Goal: Task Accomplishment & Management: Manage account settings

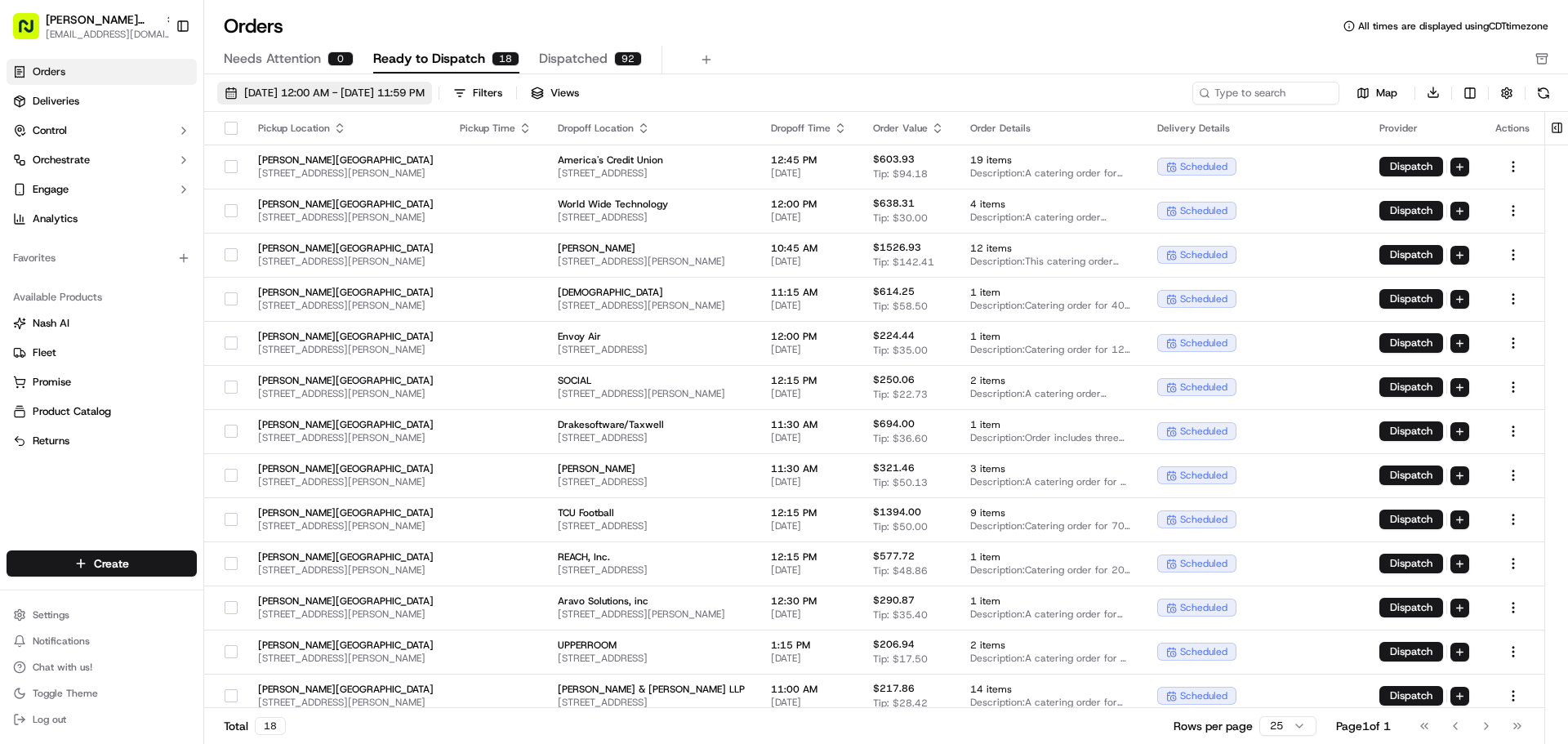
click at [287, 88] on span "[DATE] 12:00 AM - [DATE] 11:59 PM" at bounding box center [334, 92] width 180 height 15
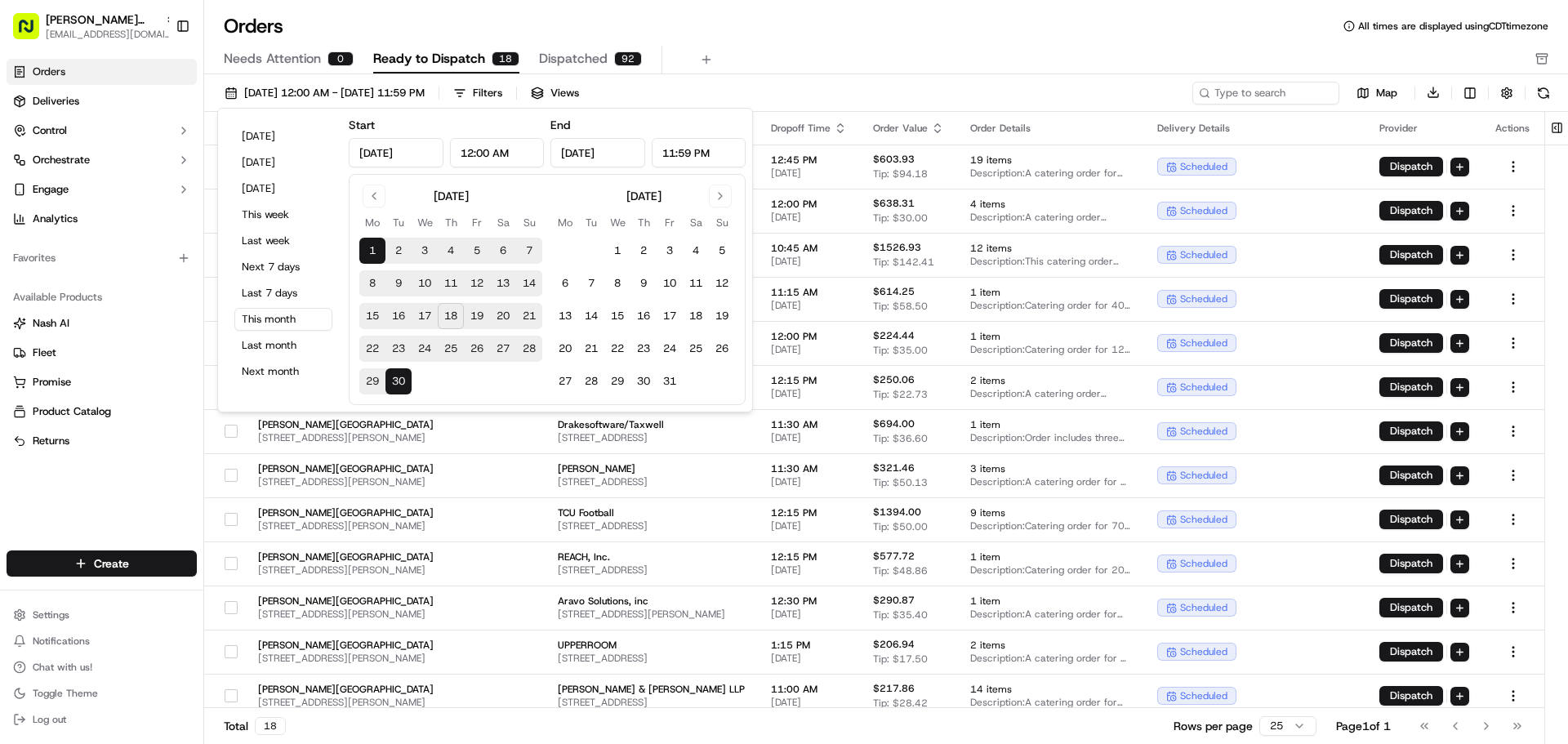
click at [452, 318] on button "18" at bounding box center [451, 316] width 26 height 26
type input "[DATE]"
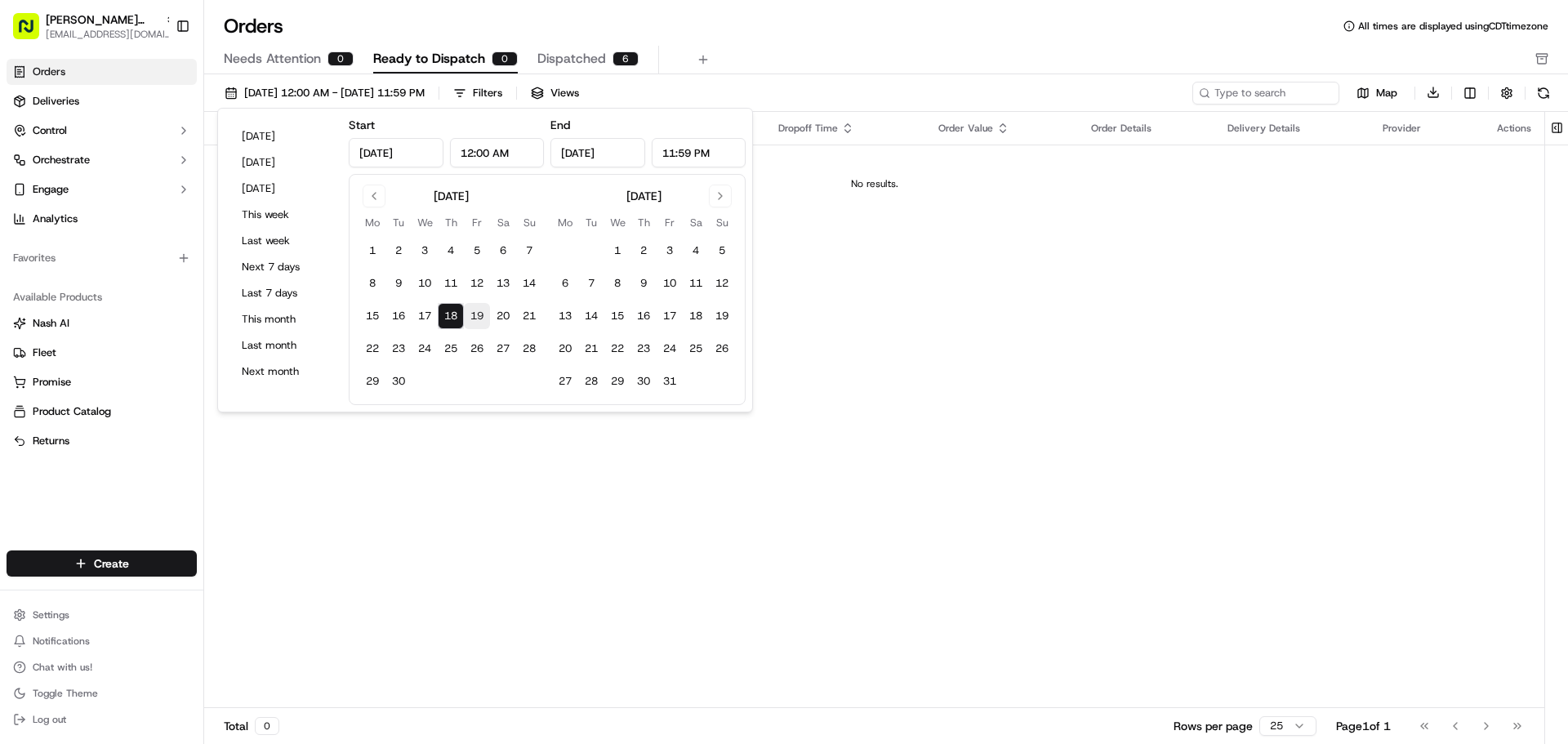
click at [475, 320] on button "19" at bounding box center [477, 316] width 26 height 26
type input "[DATE]"
click at [524, 567] on div "Pickup Location Pickup Time Dropoff Location Dropoff Time Order Value Order Det…" at bounding box center [874, 409] width 1341 height 597
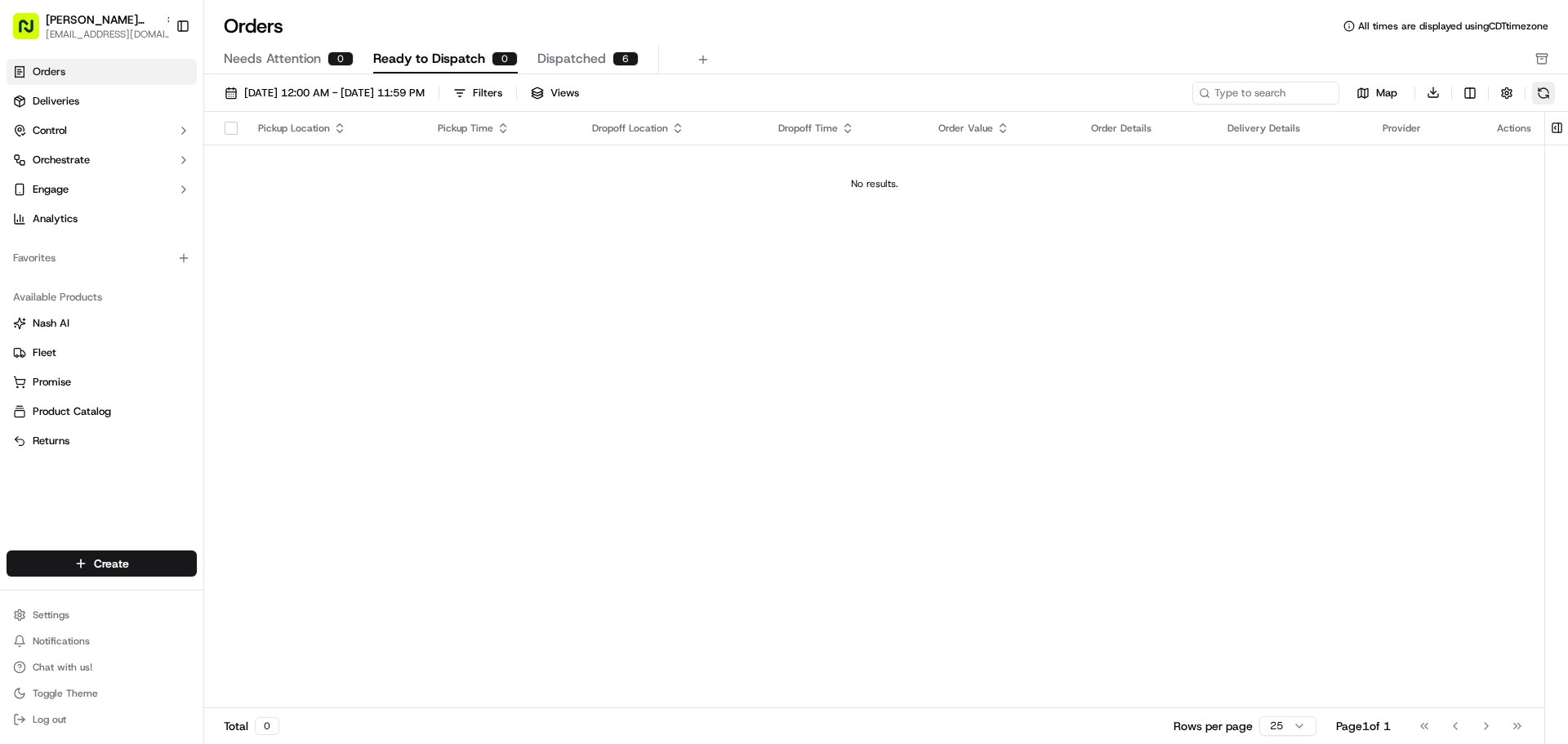
click at [1544, 99] on button at bounding box center [1544, 93] width 23 height 23
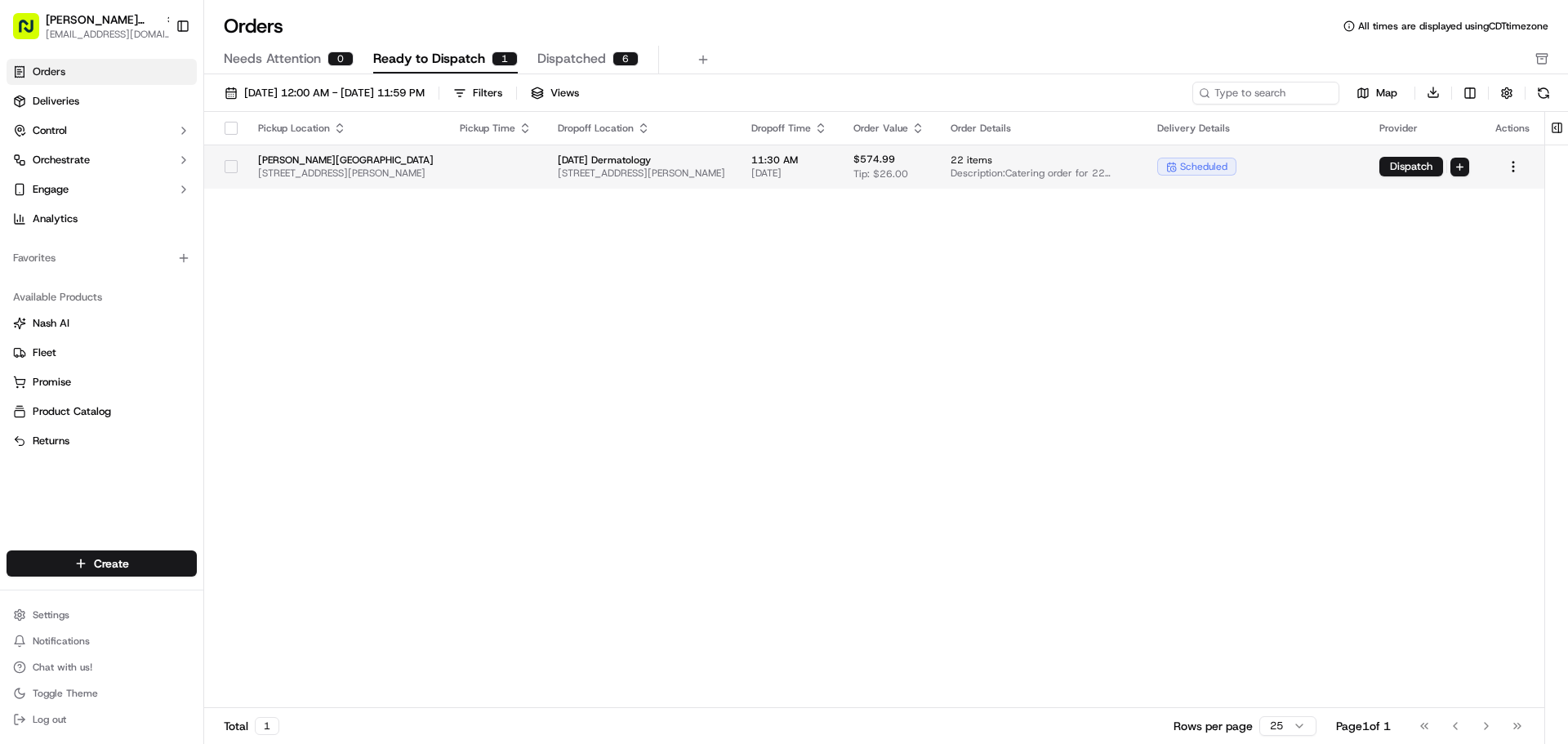
click at [232, 169] on button "button" at bounding box center [231, 166] width 13 height 13
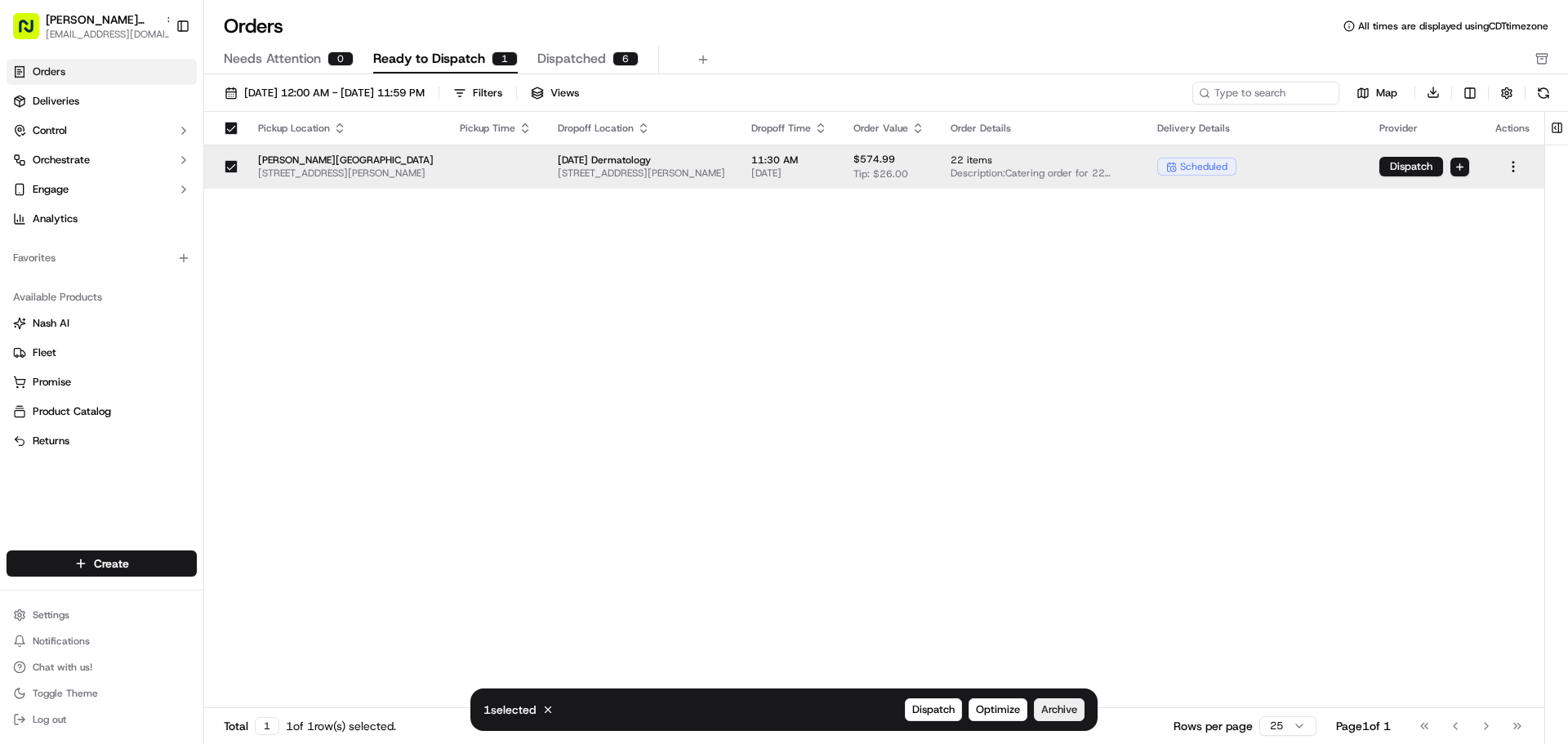
click at [1050, 706] on span "Archive" at bounding box center [1059, 709] width 36 height 15
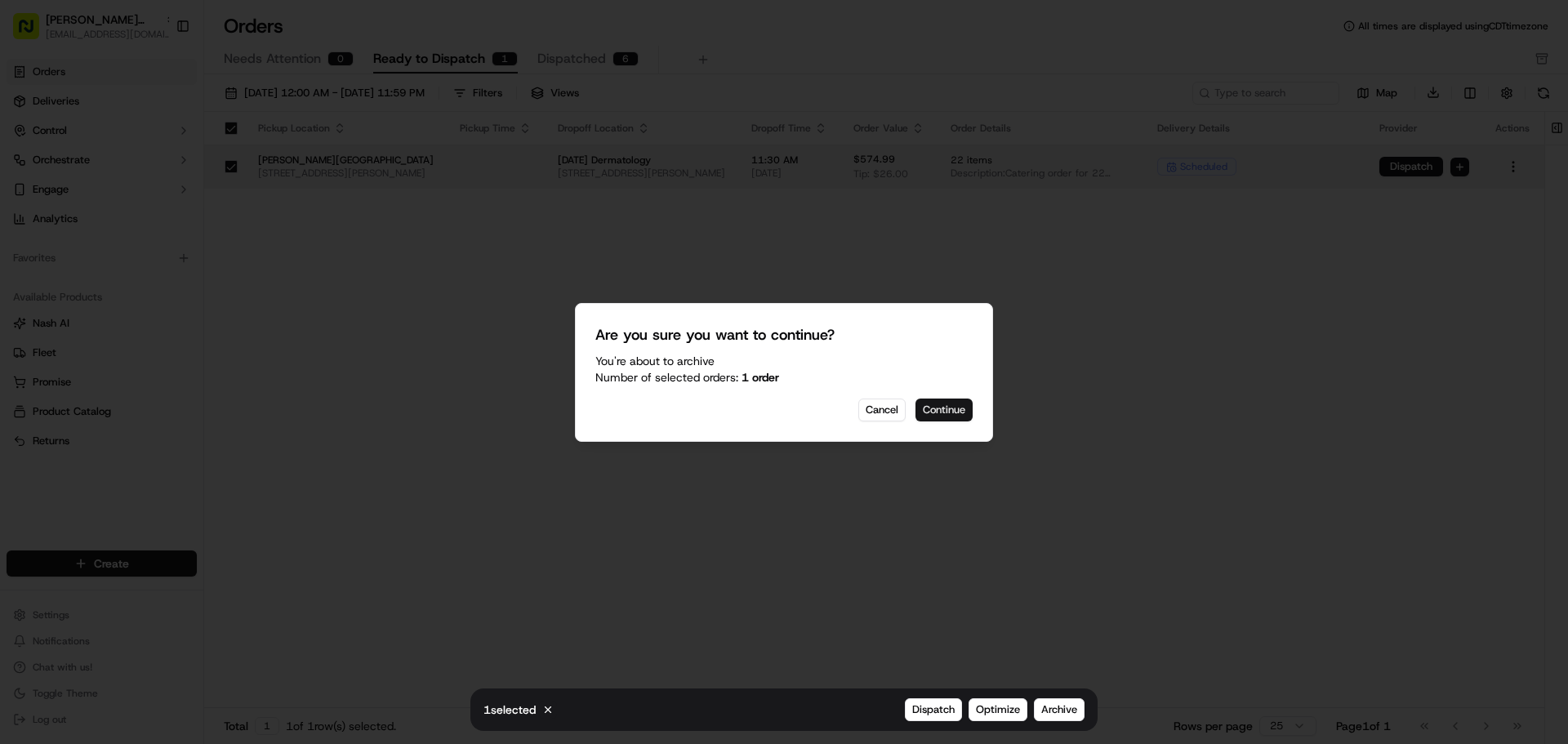
click at [944, 410] on button "Continue" at bounding box center [945, 409] width 58 height 23
